Goal: Find specific page/section: Find specific page/section

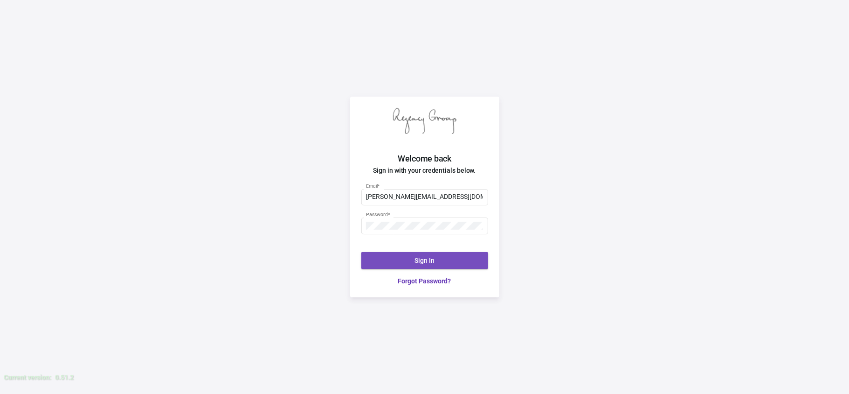
click at [425, 260] on span "Sign In" at bounding box center [425, 259] width 20 height 7
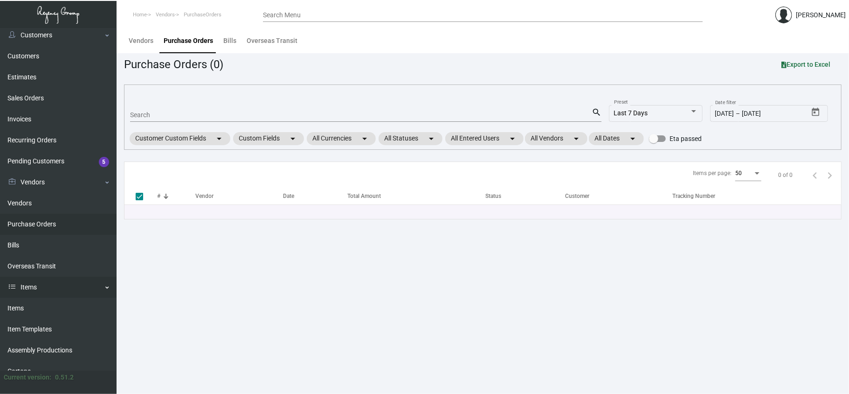
scroll to position [49, 0]
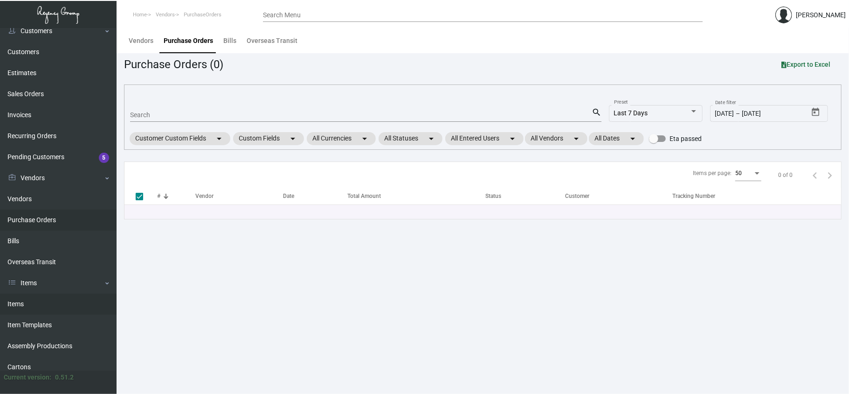
click at [18, 303] on link "Items" at bounding box center [58, 303] width 117 height 21
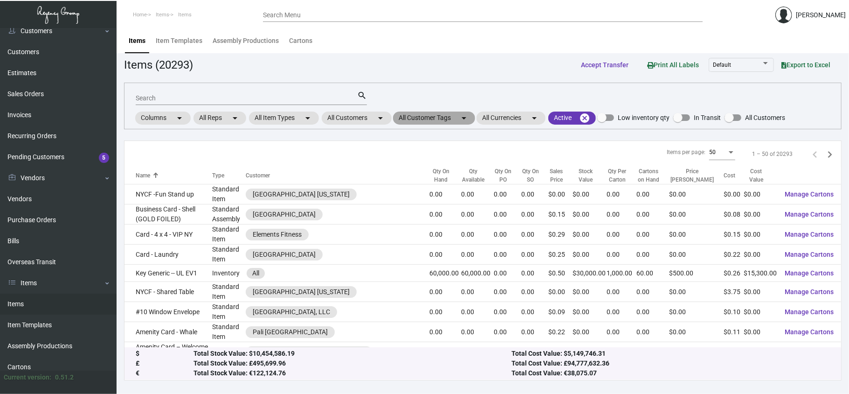
click at [435, 115] on mat-chip "All Customer Tags arrow_drop_down" at bounding box center [434, 117] width 82 height 13
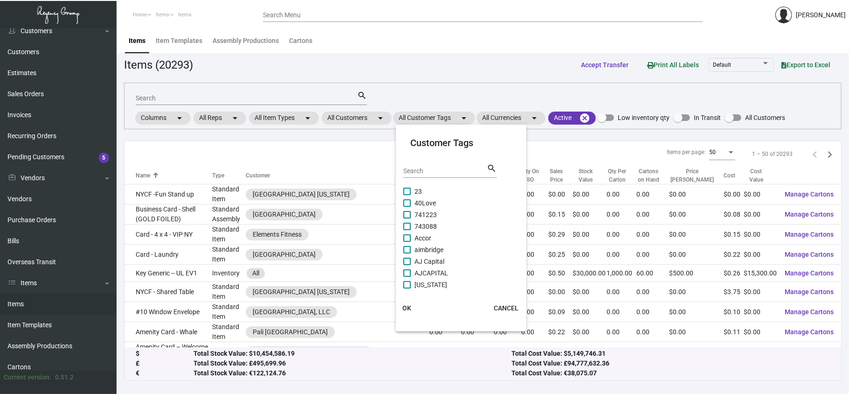
click at [420, 164] on div "Search" at bounding box center [445, 170] width 84 height 14
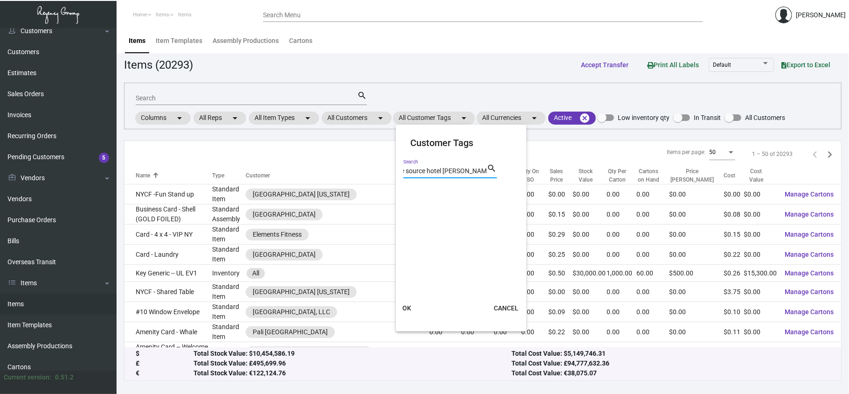
scroll to position [0, 12]
type input "the source hotel [PERSON_NAME][GEOGRAPHIC_DATA]"
click at [491, 167] on mat-icon "search" at bounding box center [492, 168] width 10 height 11
click at [406, 303] on button "OK" at bounding box center [407, 307] width 30 height 17
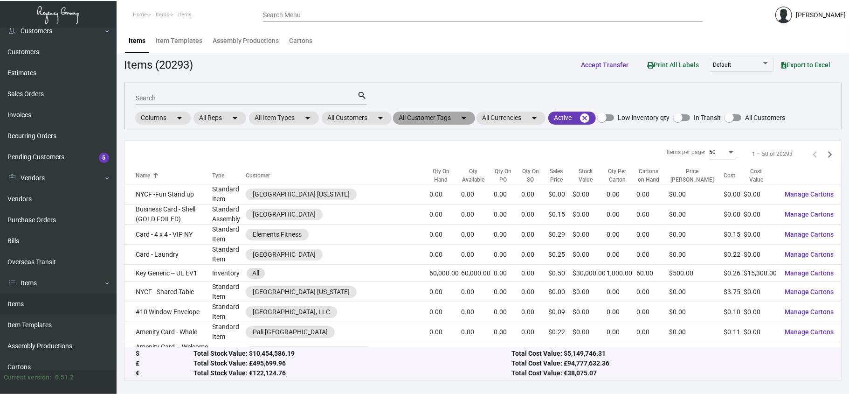
click at [427, 116] on mat-chip "All Customer Tags arrow_drop_down" at bounding box center [434, 117] width 82 height 13
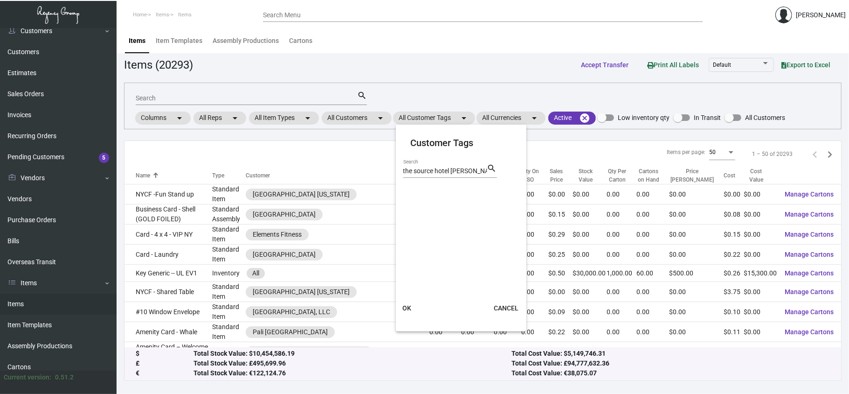
click at [496, 168] on mat-icon "search" at bounding box center [492, 168] width 10 height 11
type input "t"
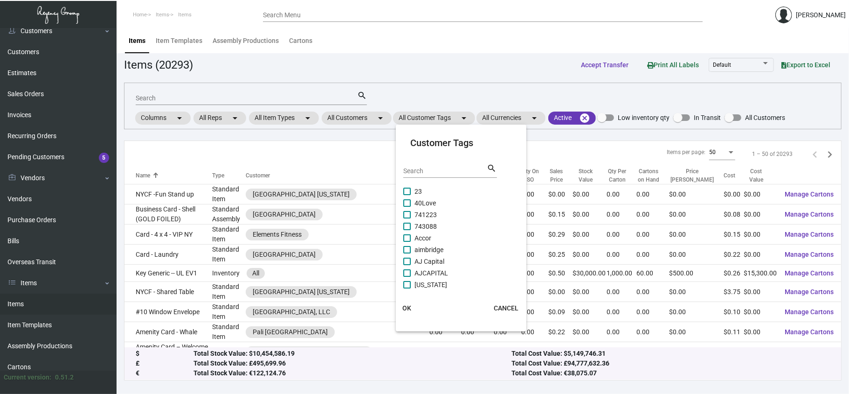
click at [166, 95] on div at bounding box center [424, 197] width 849 height 394
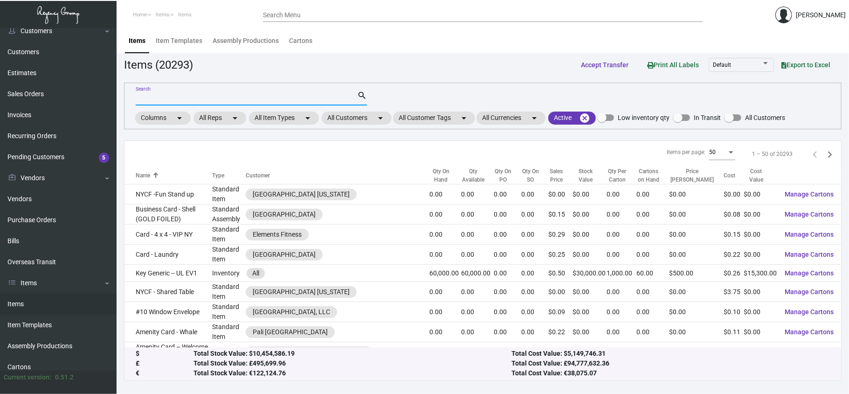
click at [152, 99] on input "Search" at bounding box center [246, 98] width 221 height 7
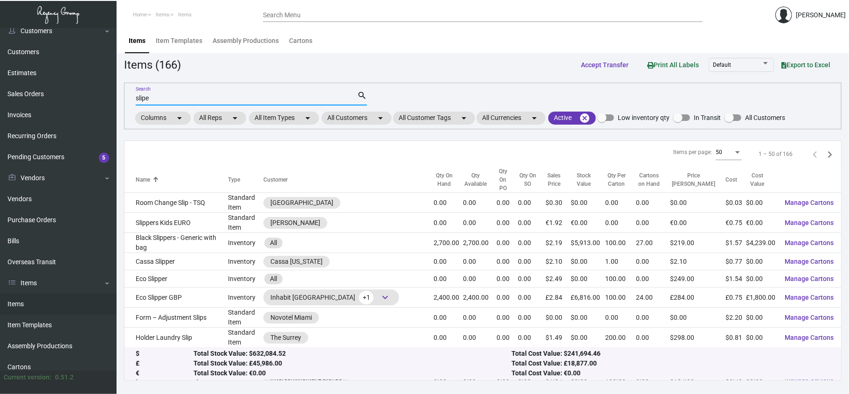
type input "sliper"
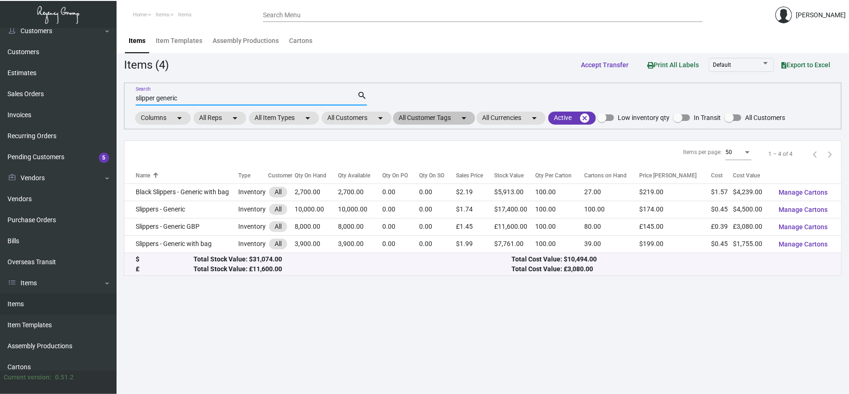
type input "slipper generic"
click at [422, 116] on mat-chip "All Customer Tags arrow_drop_down" at bounding box center [434, 117] width 82 height 13
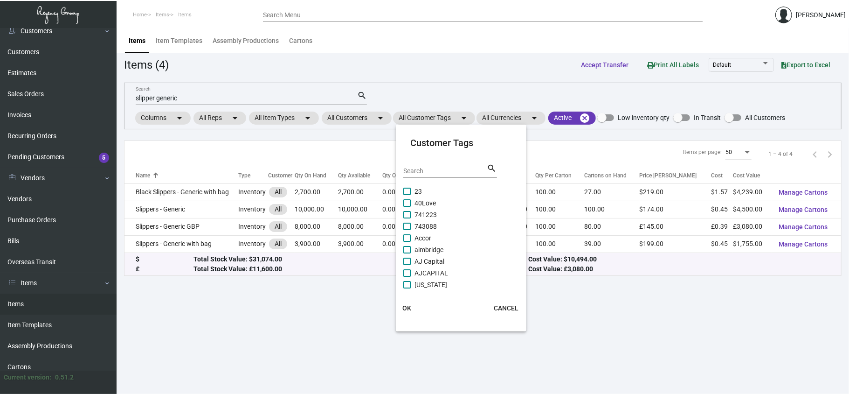
click at [423, 173] on input "Search" at bounding box center [445, 170] width 84 height 7
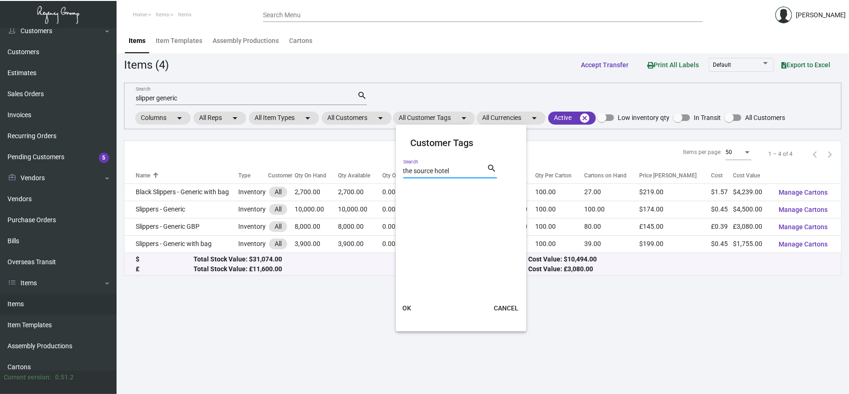
click at [462, 172] on input "the source hotel" at bounding box center [445, 170] width 84 height 7
type input "the source hotel"
click at [491, 167] on mat-icon "search" at bounding box center [492, 168] width 10 height 11
click at [407, 306] on span "OK" at bounding box center [406, 307] width 9 height 7
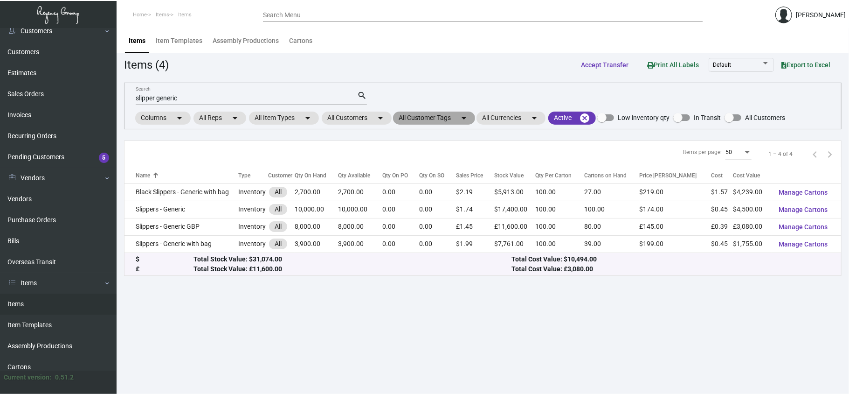
click at [435, 116] on mat-chip "All Customer Tags arrow_drop_down" at bounding box center [434, 117] width 82 height 13
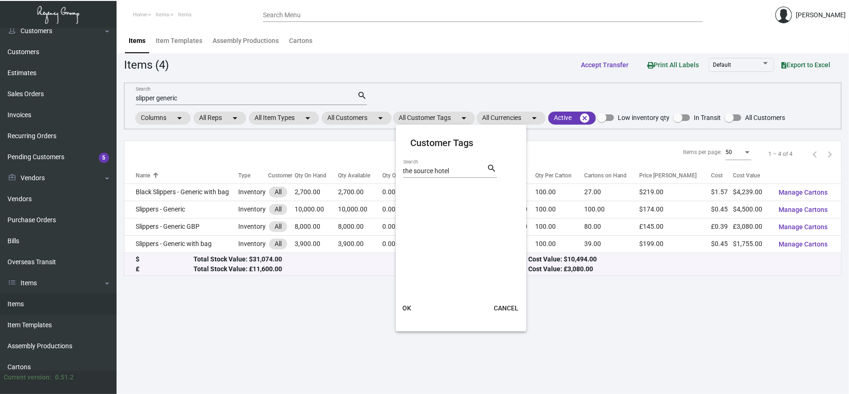
click at [200, 95] on div at bounding box center [424, 197] width 849 height 394
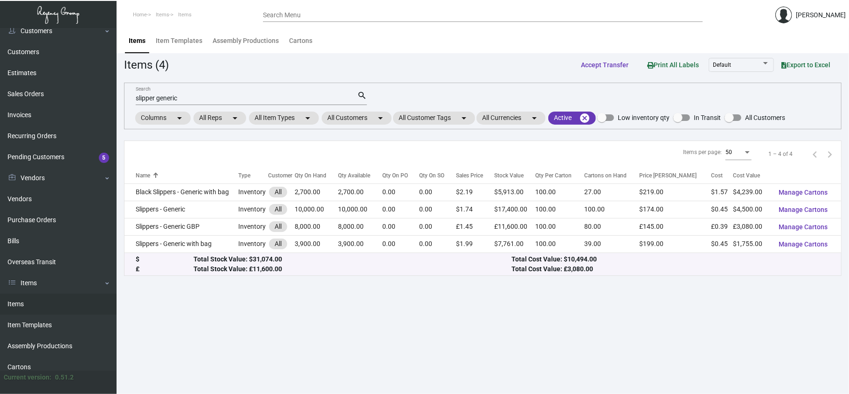
click at [193, 90] on div "slipper generic Search" at bounding box center [246, 97] width 221 height 14
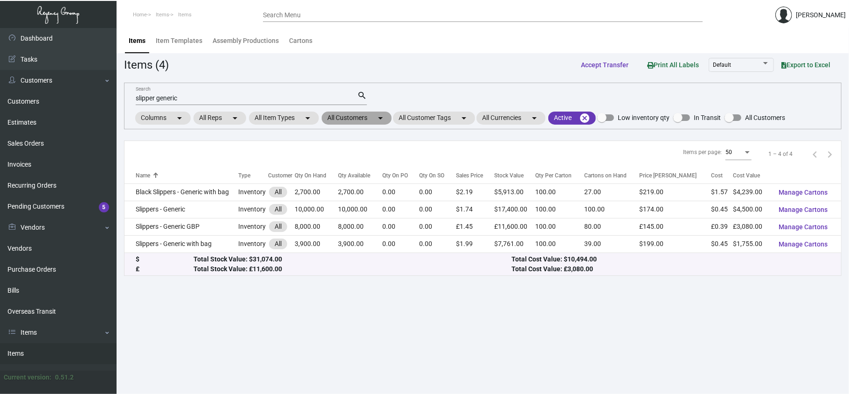
click at [352, 115] on mat-chip "All Customers arrow_drop_down" at bounding box center [357, 117] width 70 height 13
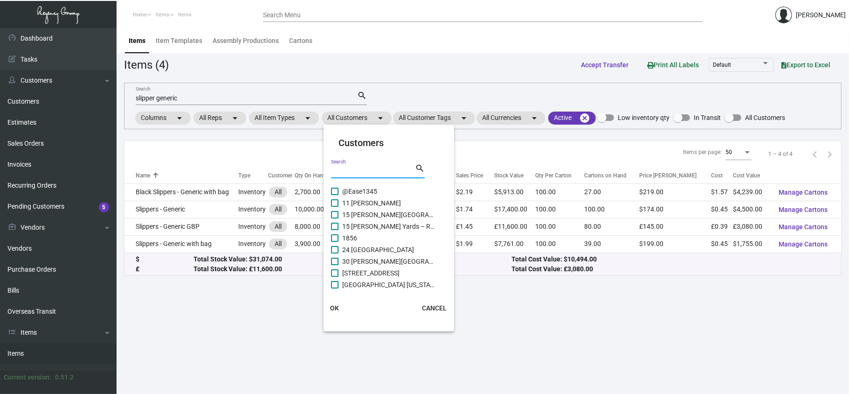
click at [350, 171] on input "Search" at bounding box center [373, 170] width 84 height 7
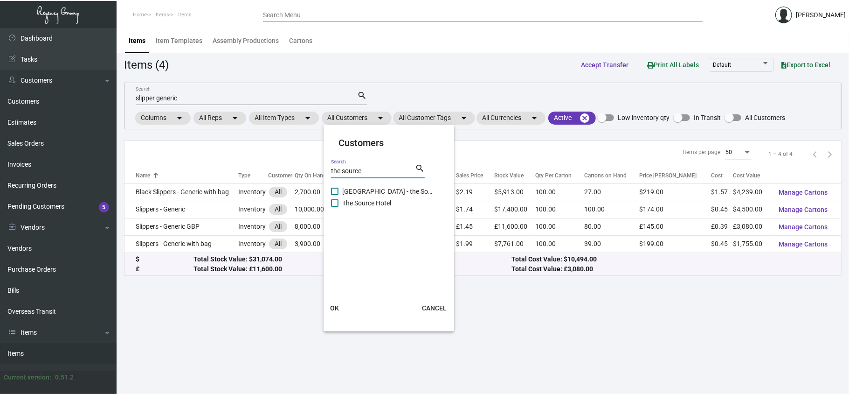
click at [367, 170] on input "the source" at bounding box center [373, 170] width 84 height 7
type input "the source"
click at [335, 203] on span at bounding box center [334, 202] width 7 height 7
click at [335, 207] on input "The Source Hotel" at bounding box center [334, 207] width 0 height 0
checkbox input "true"
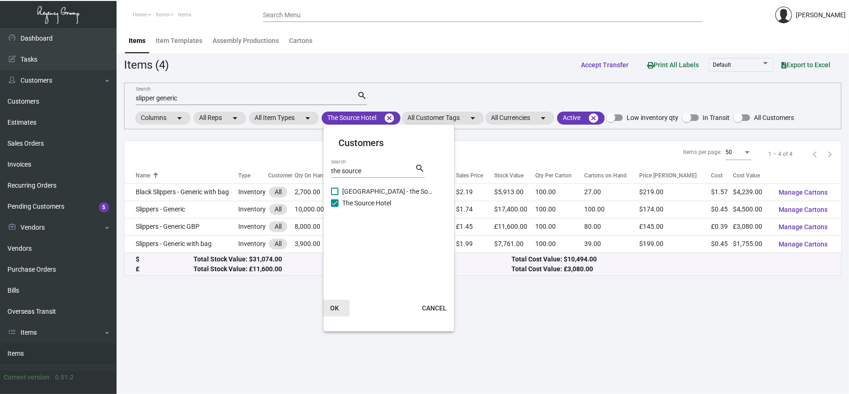
click at [333, 306] on span "OK" at bounding box center [335, 307] width 9 height 7
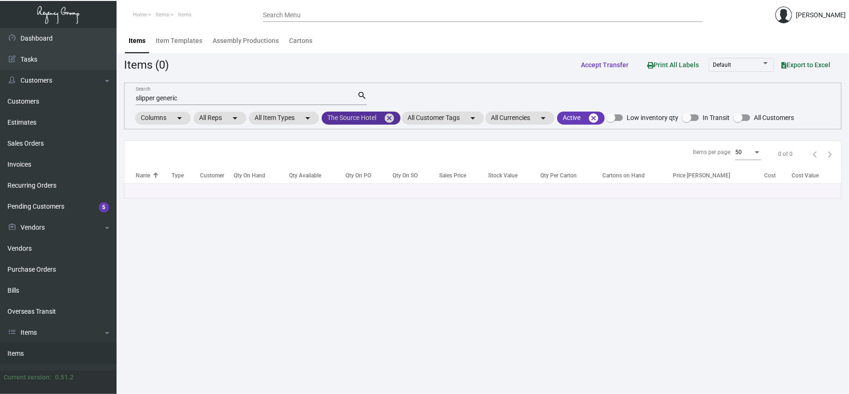
click at [373, 116] on mat-chip "The Source Hotel cancel" at bounding box center [361, 117] width 79 height 13
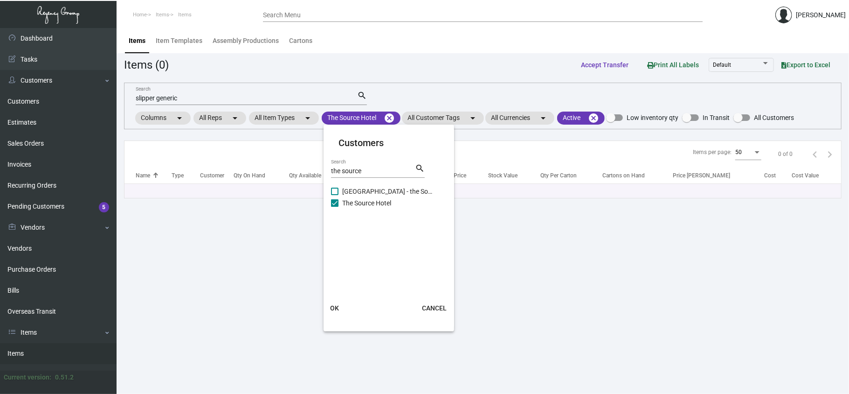
click at [418, 166] on mat-icon "search" at bounding box center [420, 168] width 10 height 11
click at [334, 304] on span "OK" at bounding box center [335, 307] width 9 height 7
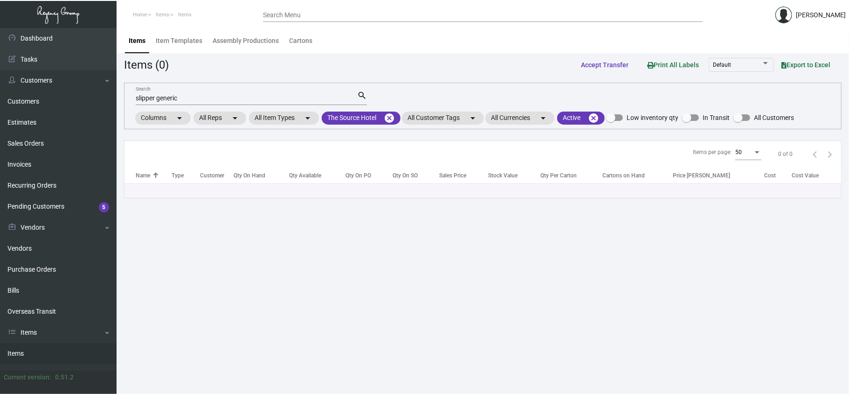
click at [681, 154] on div "Items per page: 50 0 of 0" at bounding box center [482, 154] width 717 height 27
click at [572, 156] on div "Items per page: 50 0 of 0" at bounding box center [482, 154] width 717 height 27
click at [507, 141] on div "Items per page: 50 0 of 0" at bounding box center [482, 154] width 717 height 27
click at [377, 115] on mat-chip "The Source Hotel cancel" at bounding box center [361, 117] width 79 height 13
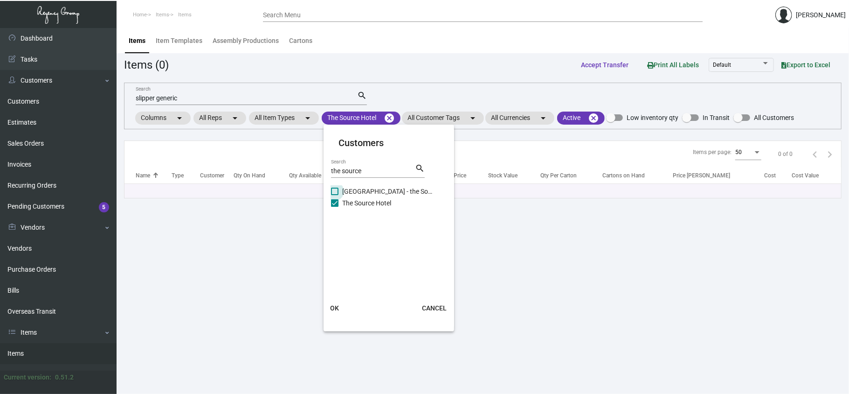
click at [336, 187] on span at bounding box center [334, 190] width 7 height 7
click at [335, 195] on input "[GEOGRAPHIC_DATA] - the Source" at bounding box center [334, 195] width 0 height 0
checkbox input "true"
click at [338, 202] on span at bounding box center [334, 202] width 7 height 7
click at [335, 207] on input "The Source Hotel" at bounding box center [334, 207] width 0 height 0
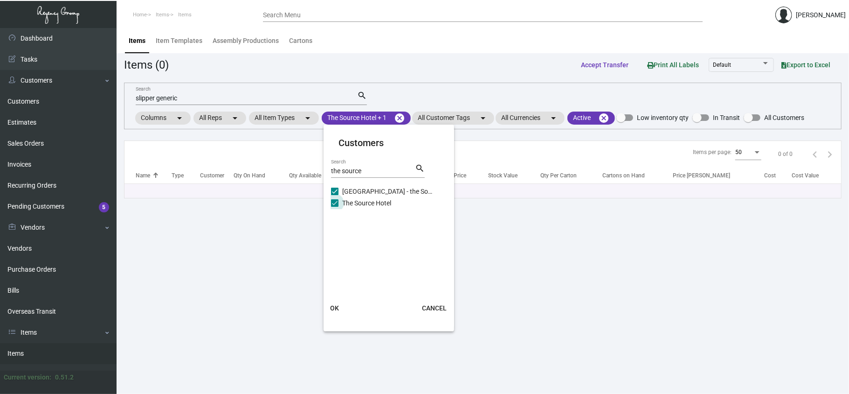
checkbox input "false"
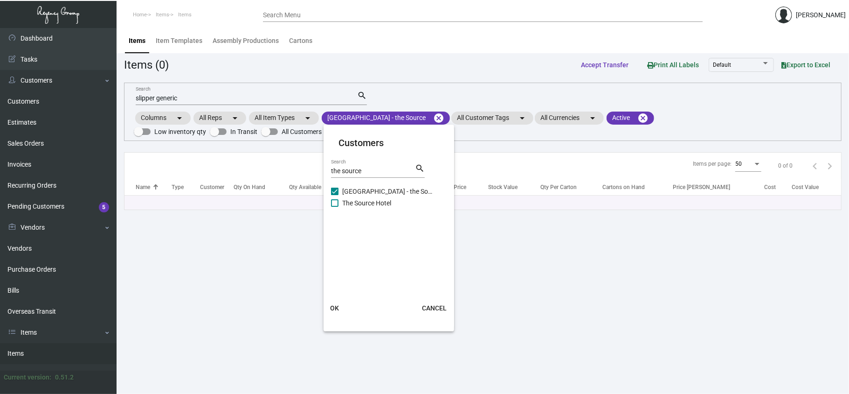
click at [420, 167] on mat-icon "search" at bounding box center [420, 168] width 10 height 11
click at [332, 304] on span "OK" at bounding box center [335, 307] width 9 height 7
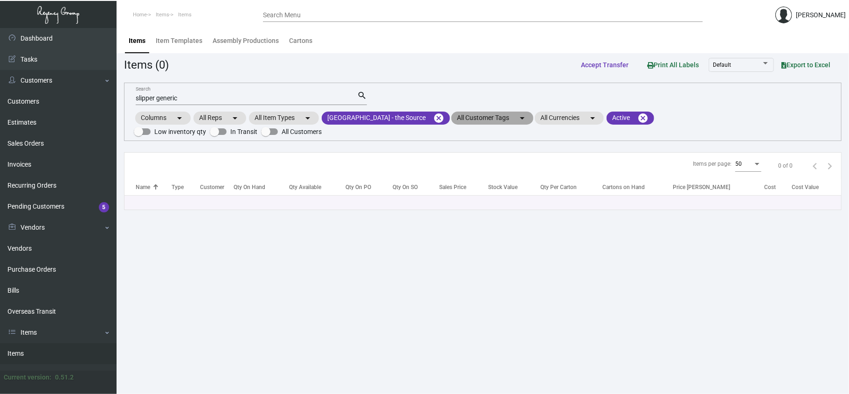
click at [468, 115] on mat-chip "All Customer Tags arrow_drop_down" at bounding box center [492, 117] width 82 height 13
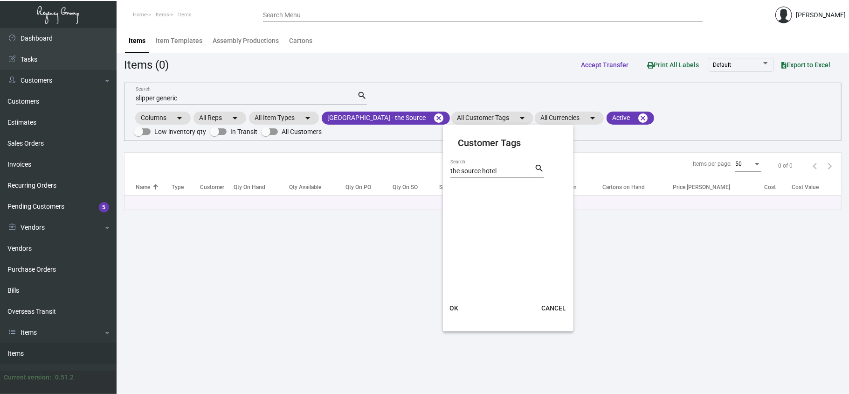
click at [508, 165] on div "the source hotel Search" at bounding box center [492, 170] width 84 height 14
type input "the source"
click at [482, 118] on div at bounding box center [424, 197] width 849 height 394
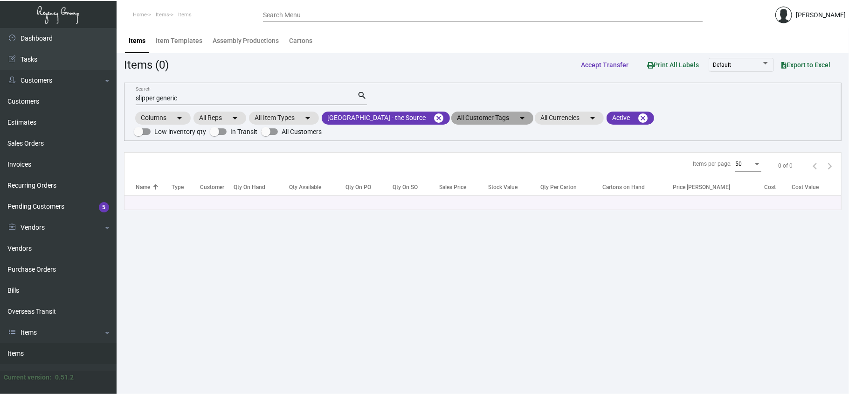
click at [475, 113] on mat-chip "All Customer Tags arrow_drop_down" at bounding box center [492, 117] width 82 height 13
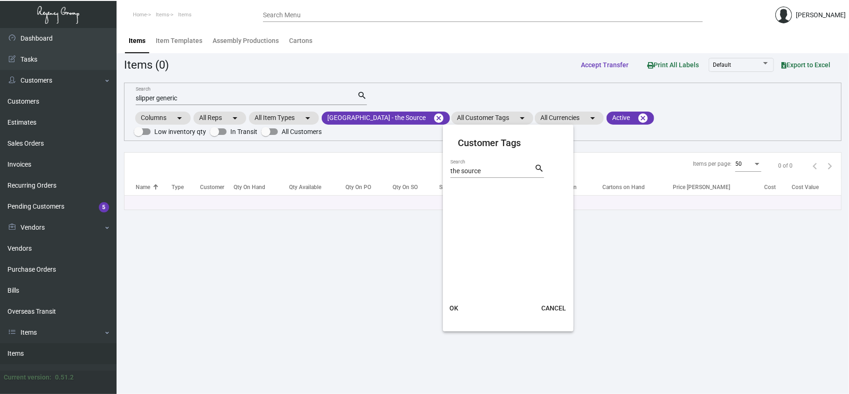
click at [495, 165] on div "the source Search" at bounding box center [492, 170] width 84 height 14
type input "the source hotel"
click at [474, 114] on div at bounding box center [424, 197] width 849 height 394
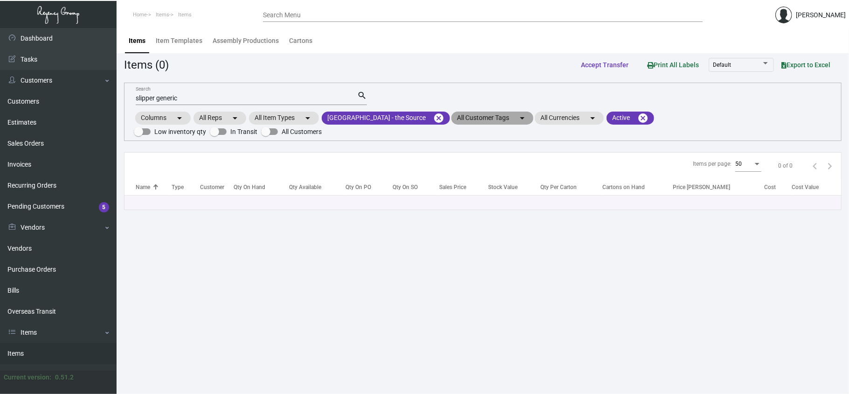
click at [474, 114] on mat-chip "All Customer Tags arrow_drop_down" at bounding box center [492, 117] width 82 height 13
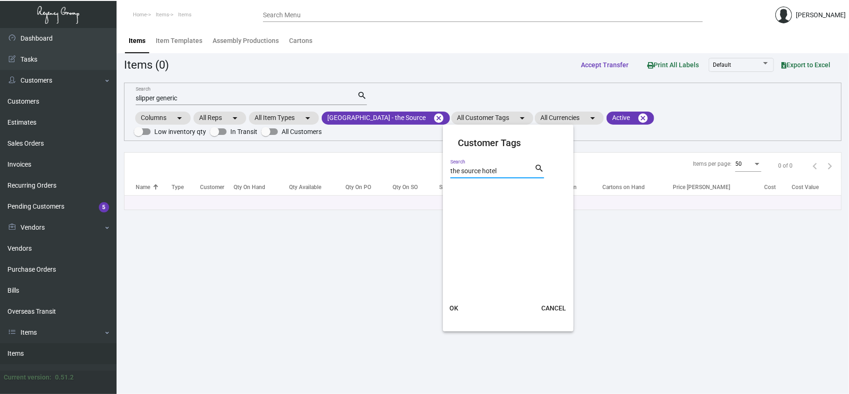
click at [521, 168] on input "the source hotel" at bounding box center [492, 170] width 84 height 7
type input "t"
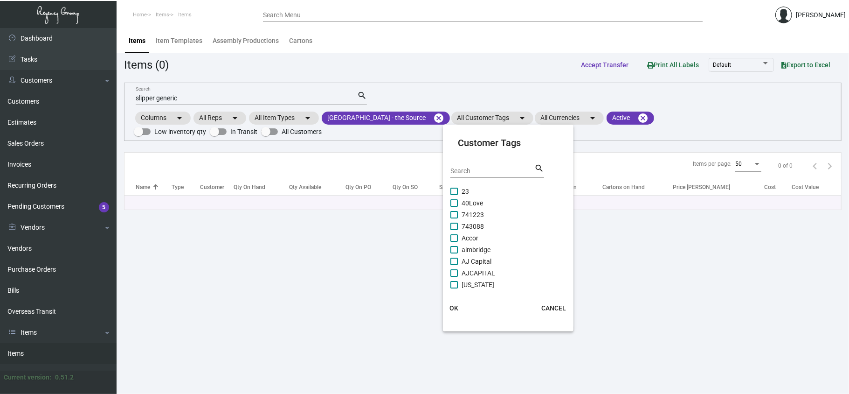
click at [190, 93] on div at bounding box center [424, 197] width 849 height 394
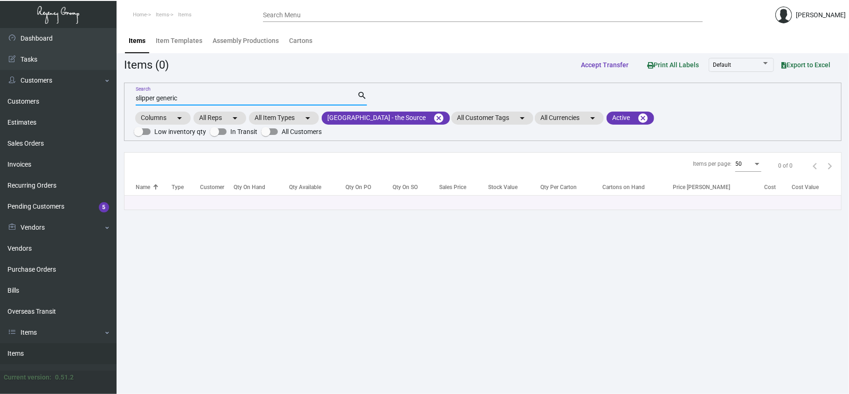
click at [182, 97] on input "slipper generic" at bounding box center [246, 98] width 221 height 7
type input "s"
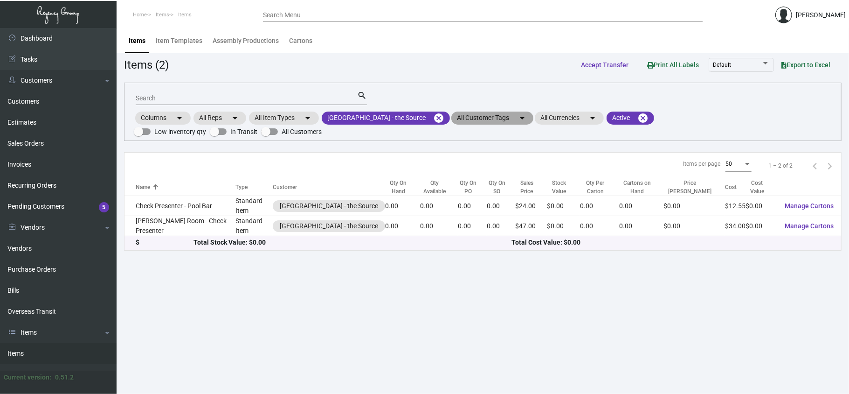
click at [484, 117] on mat-chip "All Customer Tags arrow_drop_down" at bounding box center [492, 117] width 82 height 13
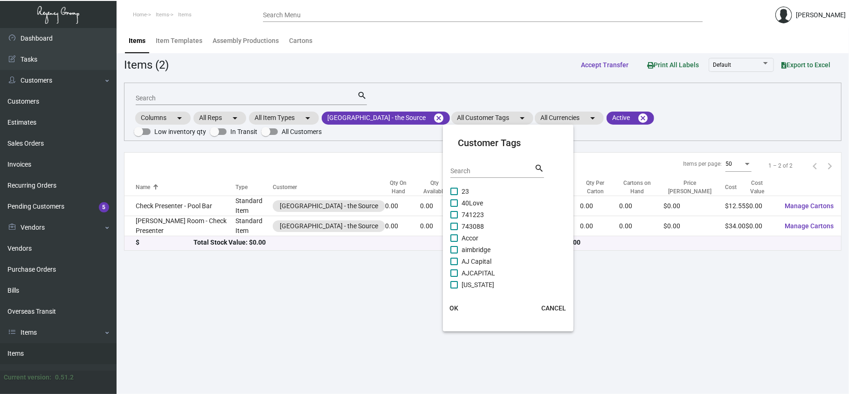
click at [475, 122] on div at bounding box center [424, 197] width 849 height 394
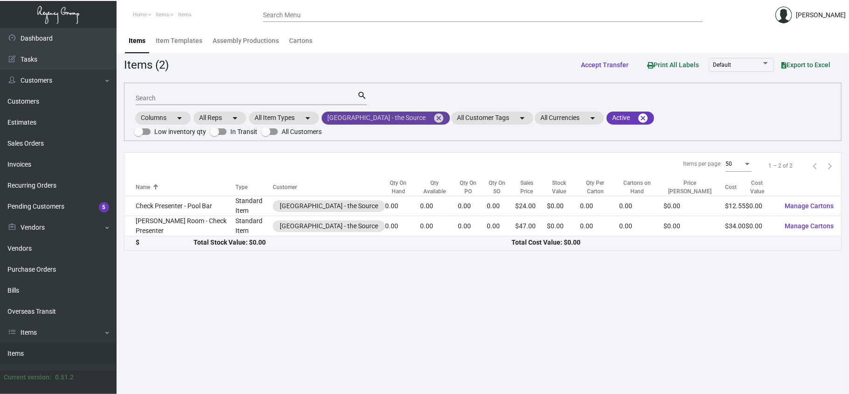
click at [394, 118] on mat-chip "[GEOGRAPHIC_DATA] - the Source cancel" at bounding box center [386, 117] width 128 height 13
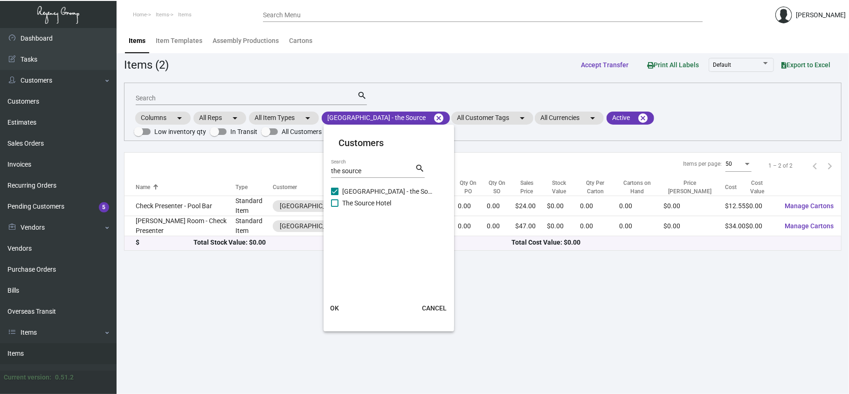
click at [368, 165] on div "the source Search" at bounding box center [373, 170] width 84 height 14
type input "t"
checkbox input "false"
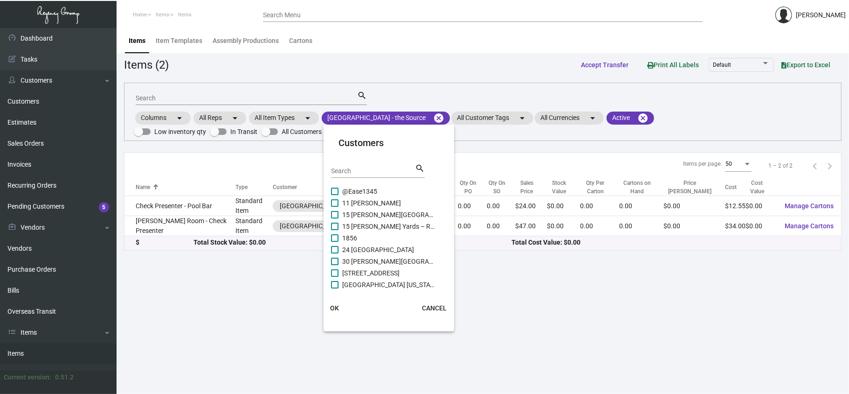
click at [490, 114] on div at bounding box center [424, 197] width 849 height 394
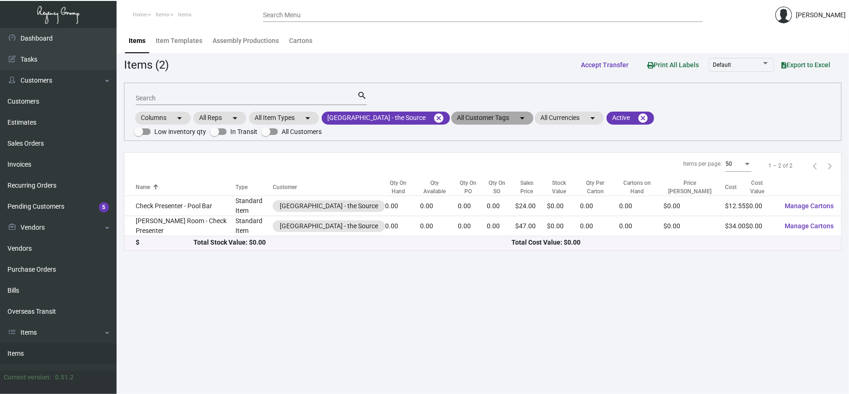
click at [490, 120] on mat-chip "All Customer Tags arrow_drop_down" at bounding box center [492, 117] width 82 height 13
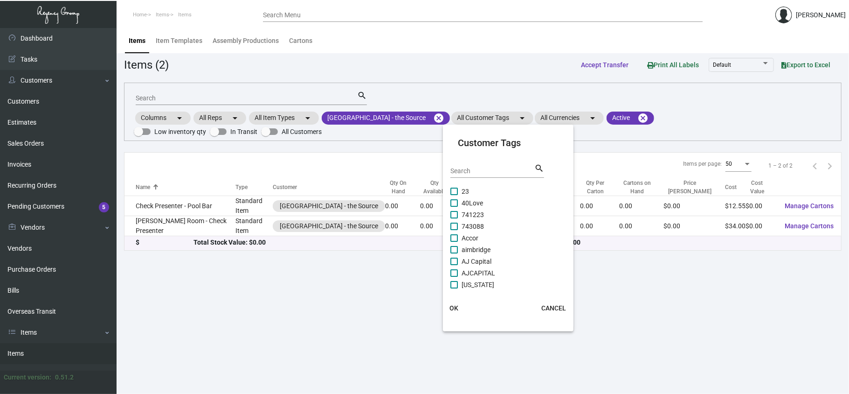
click at [431, 117] on div at bounding box center [424, 197] width 849 height 394
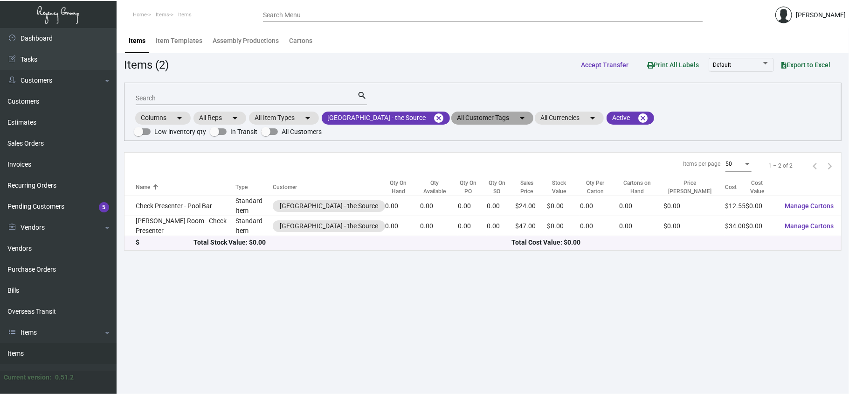
click at [463, 120] on mat-chip "All Customer Tags arrow_drop_down" at bounding box center [492, 117] width 82 height 13
